Goal: Information Seeking & Learning: Understand process/instructions

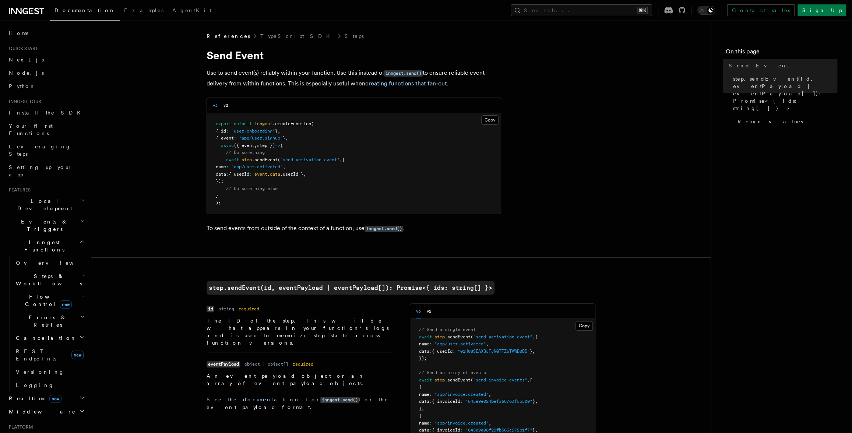
click at [293, 73] on p "Use to send event(s) reliably within your function. Use this instead of inngest…" at bounding box center [353, 78] width 294 height 21
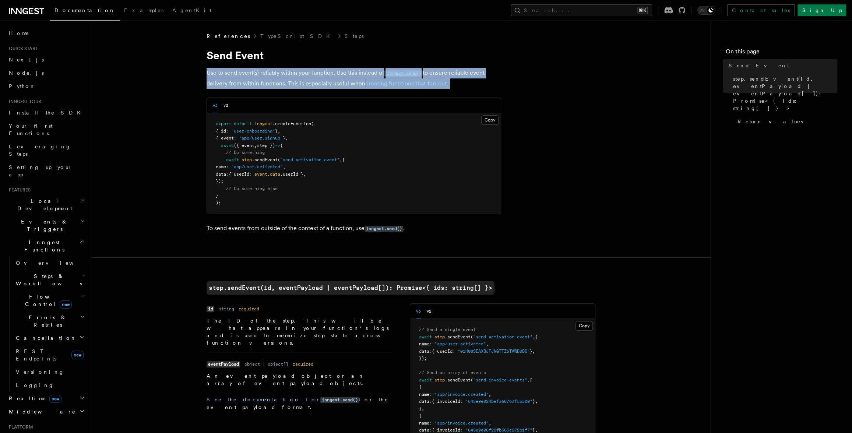
click at [293, 73] on p "Use to send event(s) reliably within your function. Use this instead of inngest…" at bounding box center [353, 78] width 294 height 21
click at [314, 72] on p "Use to send event(s) reliably within your function. Use this instead of inngest…" at bounding box center [353, 78] width 294 height 21
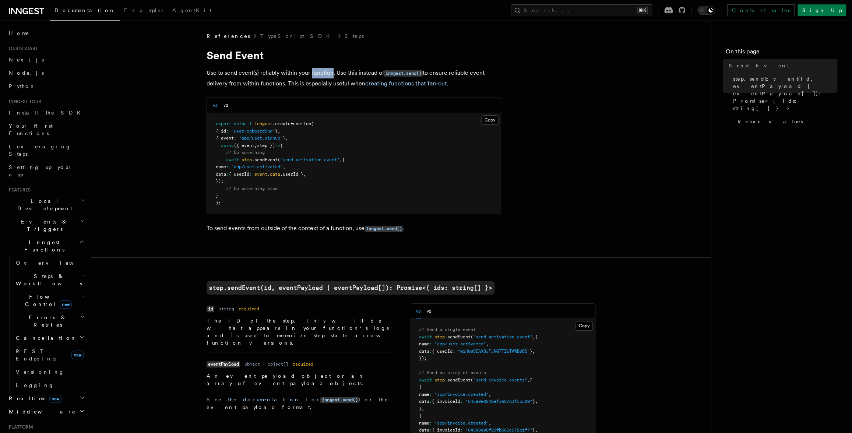
click at [314, 72] on p "Use to send event(s) reliably within your function. Use this instead of inngest…" at bounding box center [353, 78] width 294 height 21
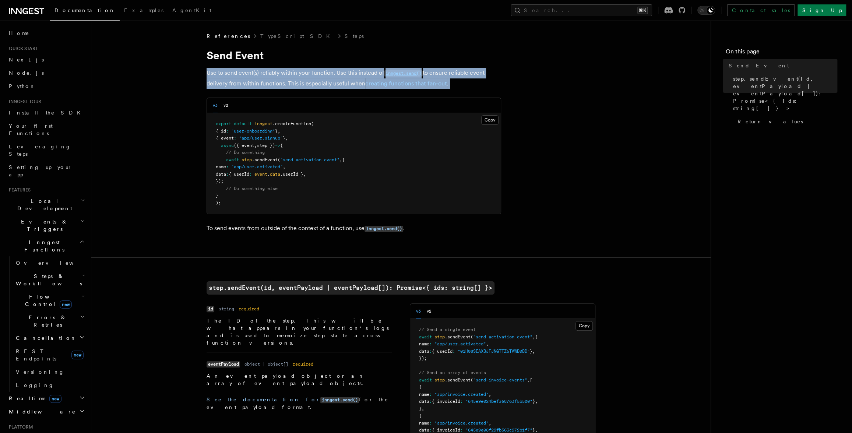
click at [314, 72] on p "Use to send event(s) reliably within your function. Use this instead of inngest…" at bounding box center [353, 78] width 294 height 21
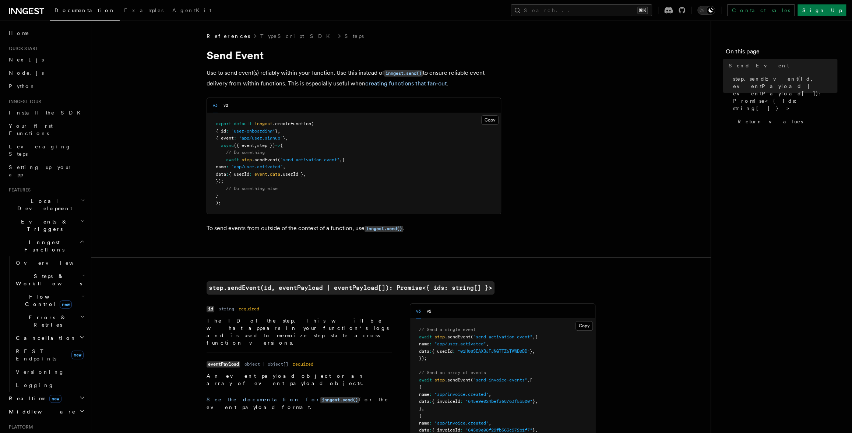
click at [163, 141] on article "References TypeScript SDK Steps Send Event Use to send event(s) reliably within…" at bounding box center [400, 436] width 595 height 808
click at [273, 227] on p "To send events from outside of the context of a function, use inngest.send() ." at bounding box center [353, 227] width 294 height 11
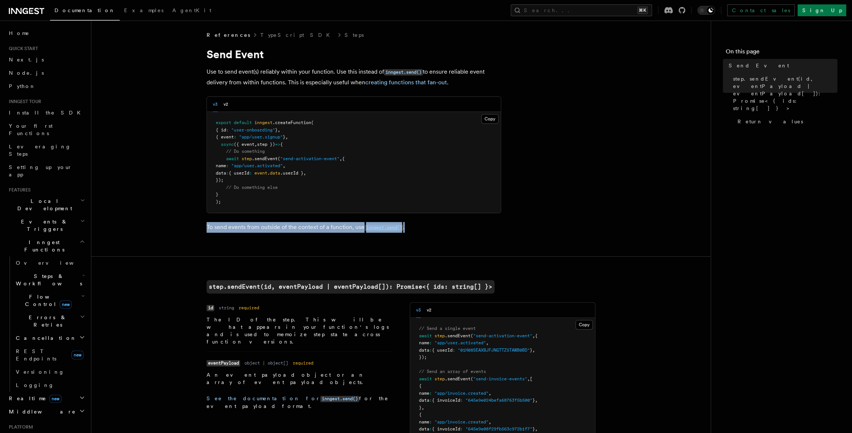
click at [275, 227] on p "To send events from outside of the context of a function, use inngest.send() ." at bounding box center [353, 227] width 294 height 11
click at [259, 227] on p "To send events from outside of the context of a function, use inngest.send() ." at bounding box center [353, 227] width 294 height 11
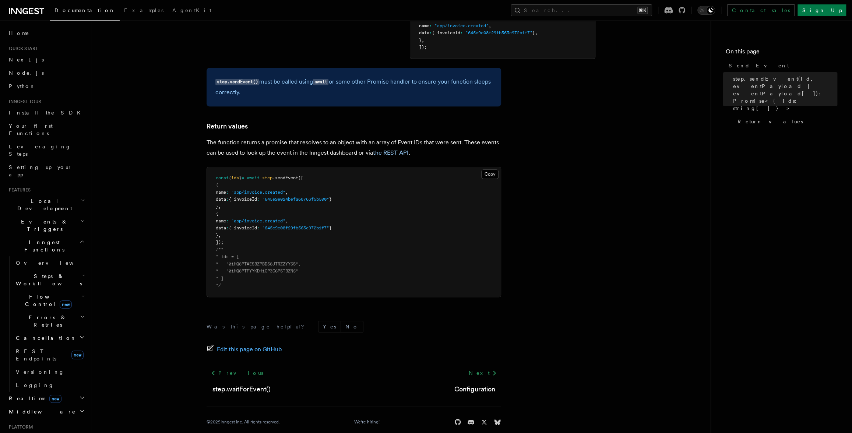
scroll to position [0, 0]
